Goal: Complete application form

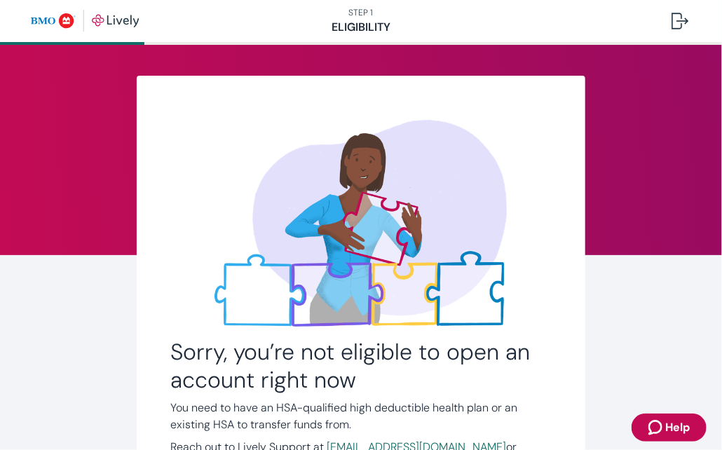
scroll to position [140, 0]
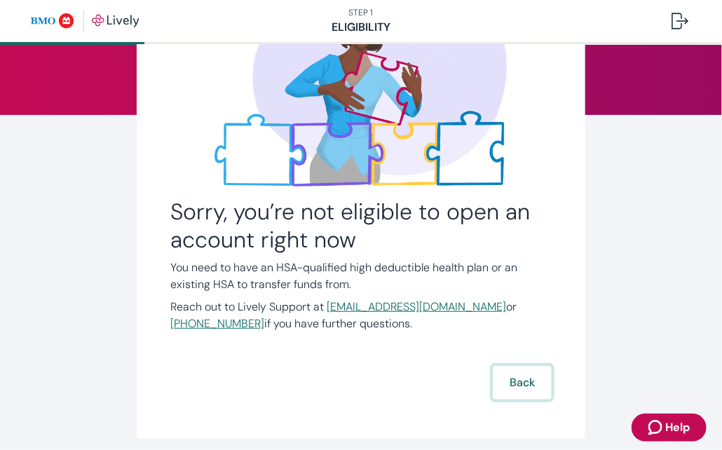
click at [521, 388] on button "Back" at bounding box center [522, 383] width 59 height 34
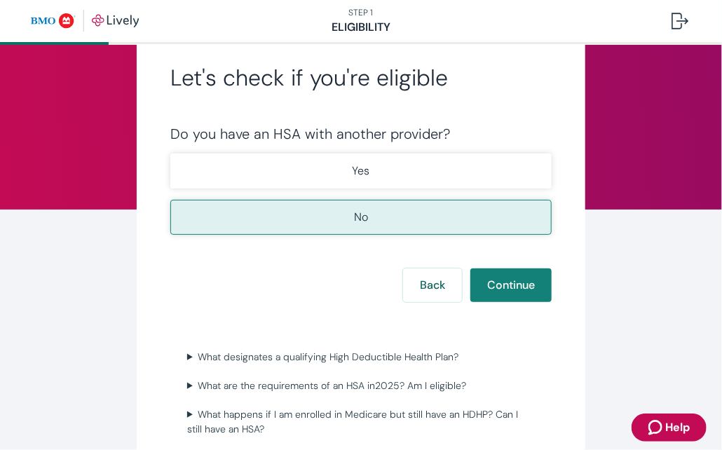
scroll to position [70, 0]
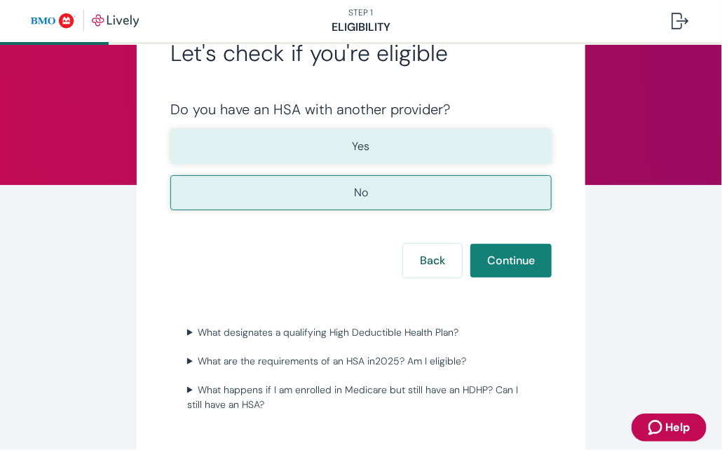
click at [380, 146] on button "Yes" at bounding box center [360, 146] width 381 height 35
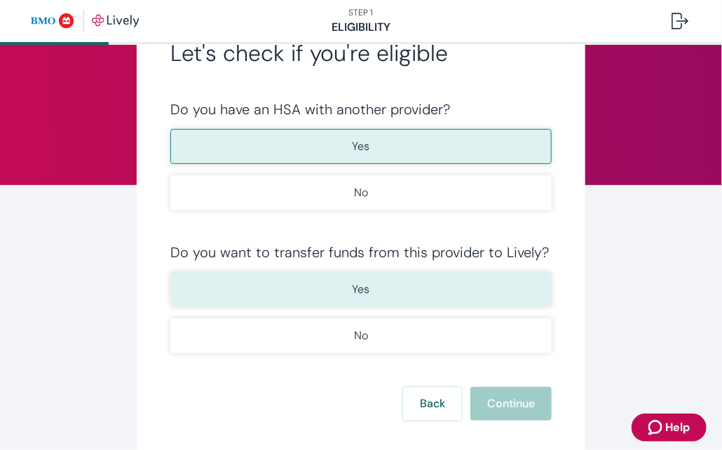
click at [377, 295] on button "Yes" at bounding box center [360, 289] width 381 height 35
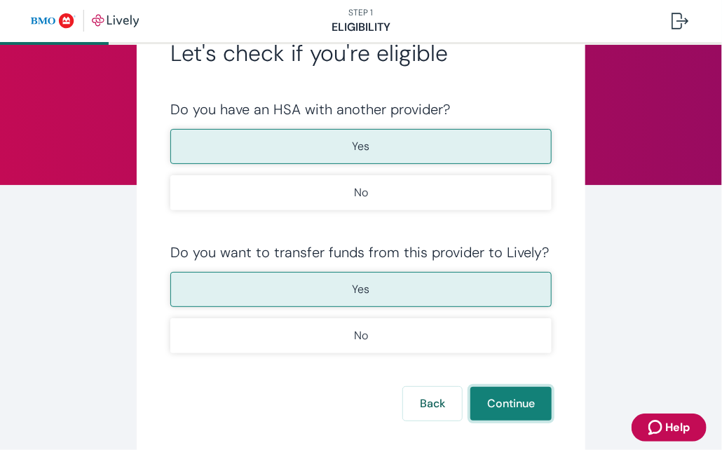
click at [517, 407] on button "Continue" at bounding box center [510, 404] width 81 height 34
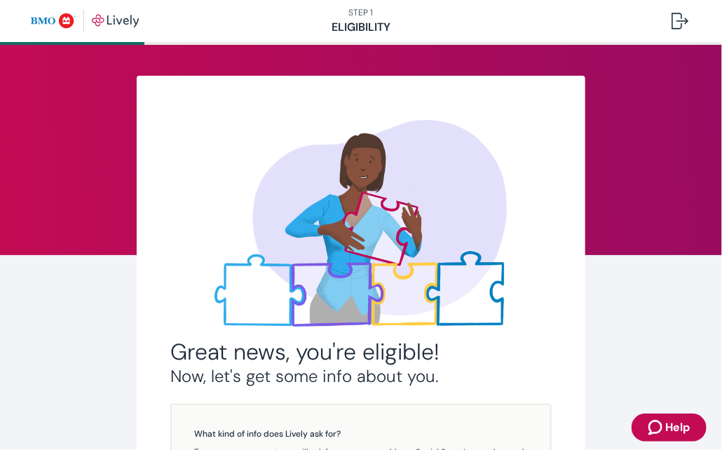
scroll to position [298, 0]
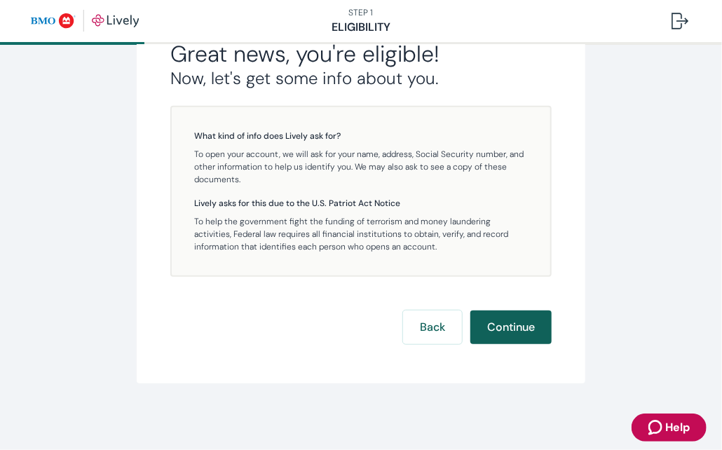
click at [523, 333] on button "Continue" at bounding box center [510, 328] width 81 height 34
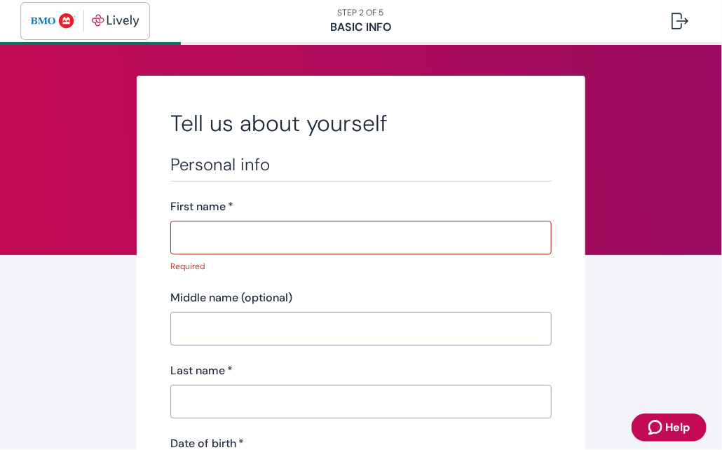
click at [119, 20] on img "button" at bounding box center [85, 21] width 109 height 22
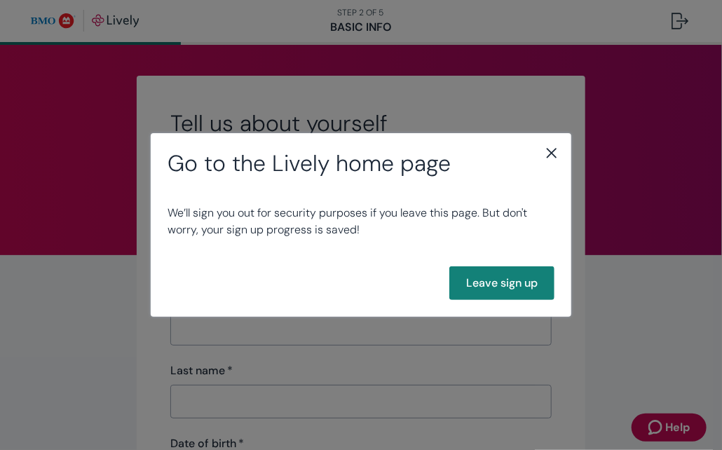
click at [552, 149] on icon "close" at bounding box center [551, 152] width 17 height 17
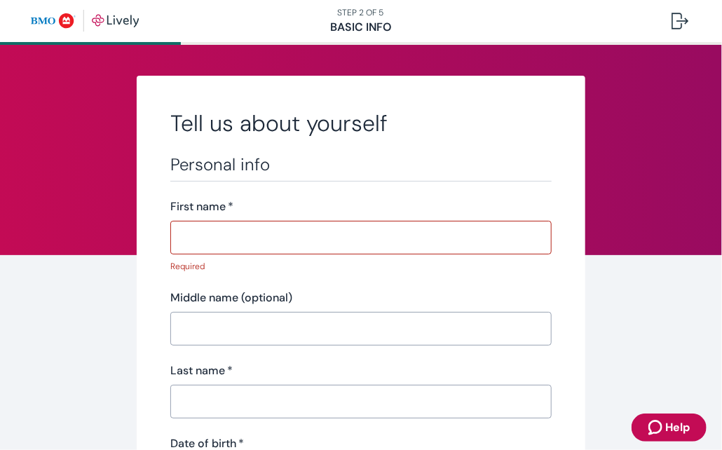
click at [369, 22] on nav "STEP 2 OF 5 Basic Info" at bounding box center [361, 21] width 722 height 42
click at [681, 20] on div at bounding box center [679, 21] width 17 height 17
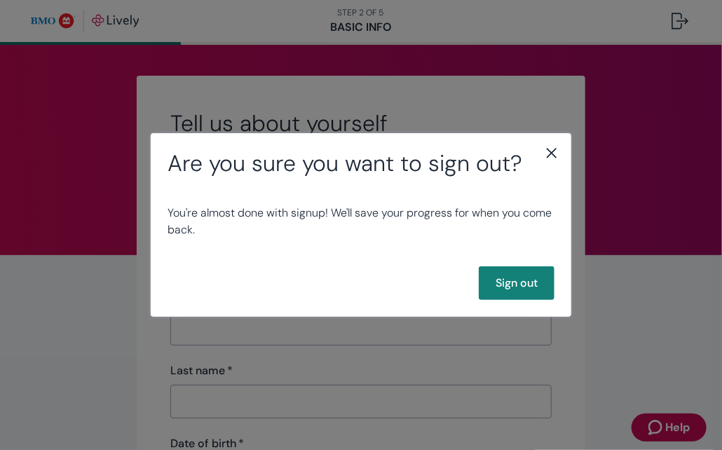
click at [617, 164] on div "Are you sure you want to sign out? You're almost done with signup! We'll save y…" at bounding box center [361, 225] width 722 height 450
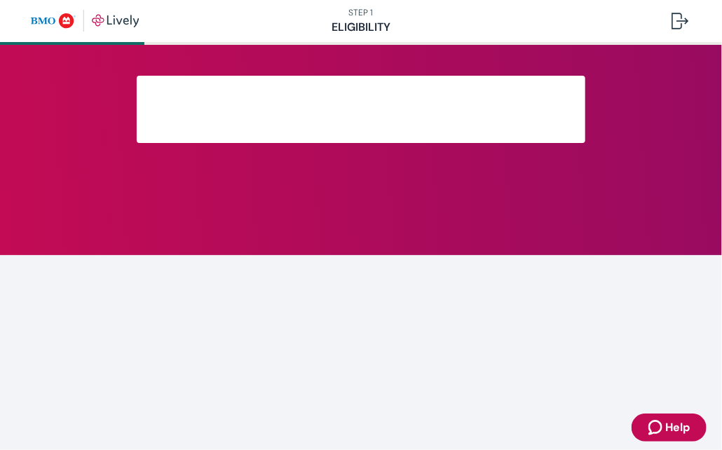
scroll to position [298, 0]
